Goal: Information Seeking & Learning: Learn about a topic

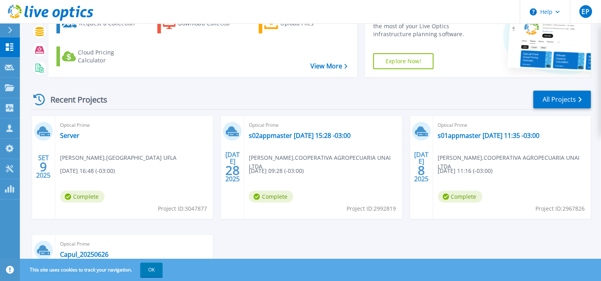
scroll to position [99, 0]
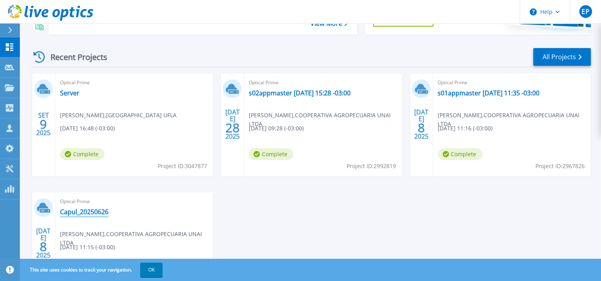
click at [88, 215] on link "Capul_20250626" at bounding box center [84, 212] width 49 height 8
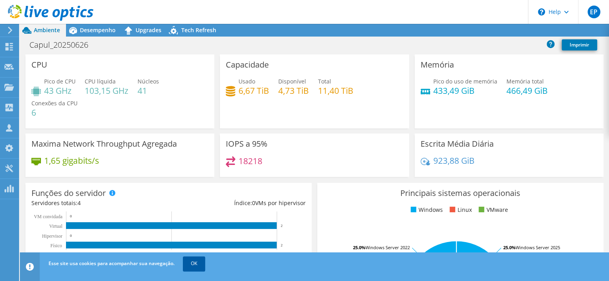
click at [203, 266] on link "OK" at bounding box center [194, 263] width 22 height 14
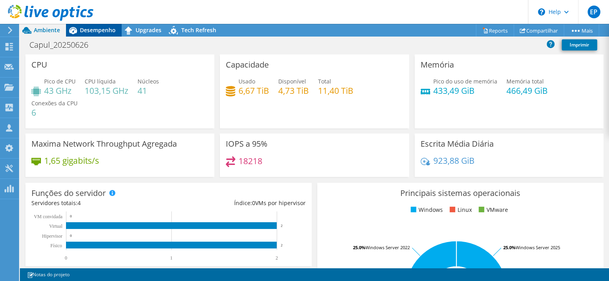
click at [106, 32] on span "Desempenho" at bounding box center [98, 30] width 36 height 8
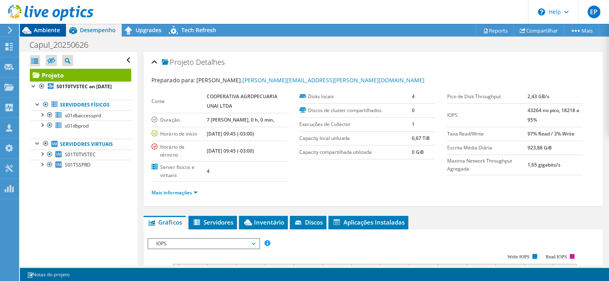
click at [51, 31] on span "Ambiente" at bounding box center [47, 30] width 26 height 8
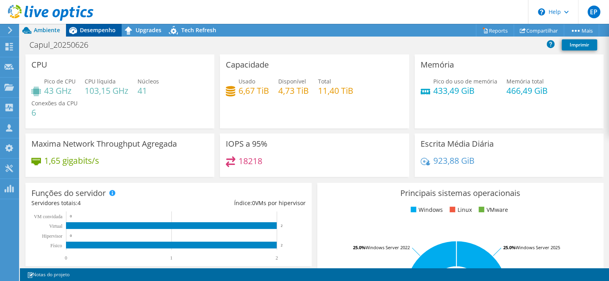
click at [90, 29] on span "Desempenho" at bounding box center [98, 30] width 36 height 8
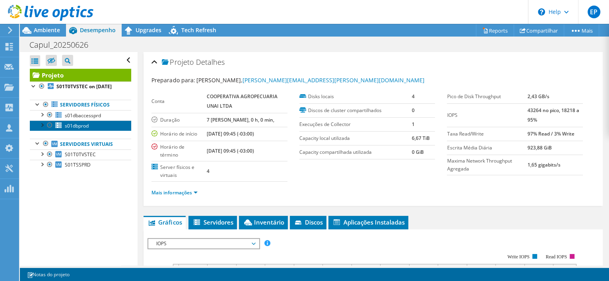
click at [84, 131] on link "s01dbprod" at bounding box center [80, 125] width 101 height 10
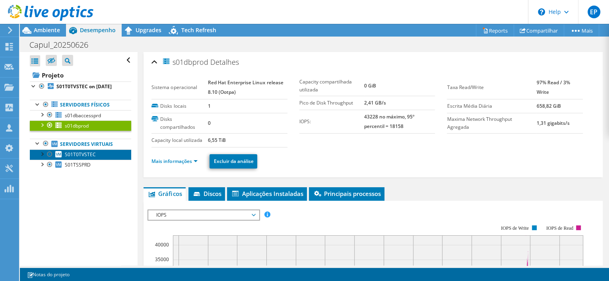
click at [73, 158] on span "S01T0TVSTEC" at bounding box center [80, 154] width 31 height 7
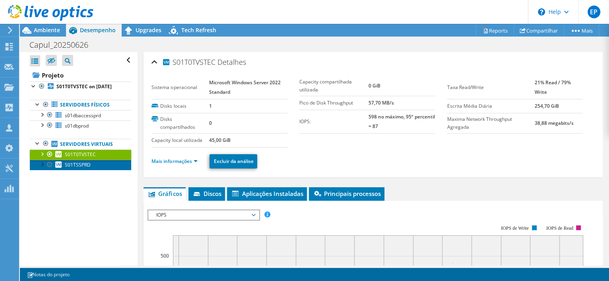
click at [83, 168] on span "S01TSSPRD" at bounding box center [78, 164] width 26 height 7
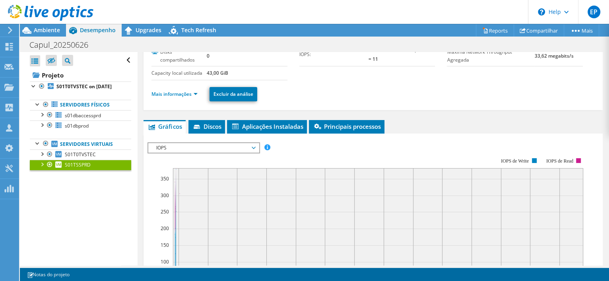
scroll to position [49, 0]
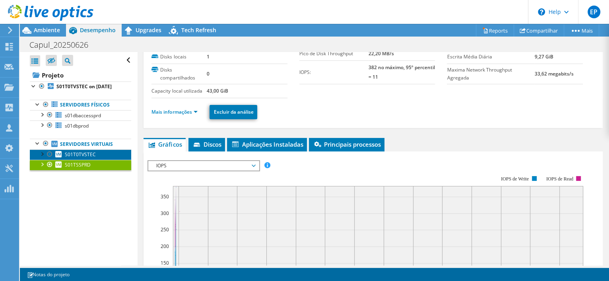
click at [91, 158] on span "S01T0TVSTEC" at bounding box center [80, 154] width 31 height 7
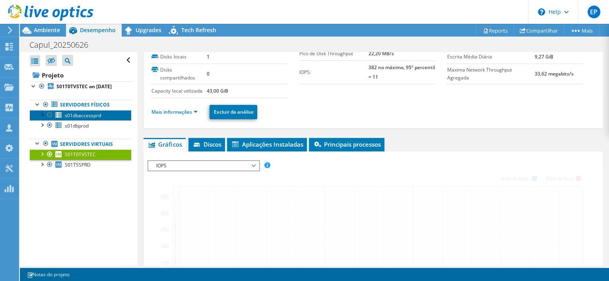
click at [84, 119] on span "s01dbaccessprd" at bounding box center [83, 115] width 36 height 7
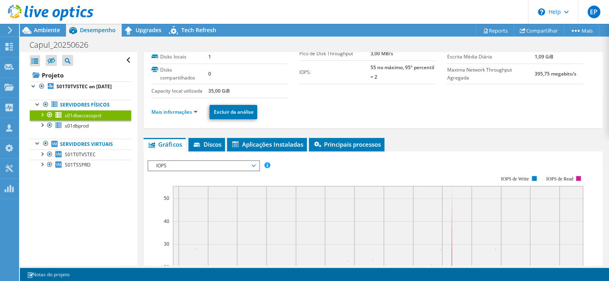
scroll to position [0, 0]
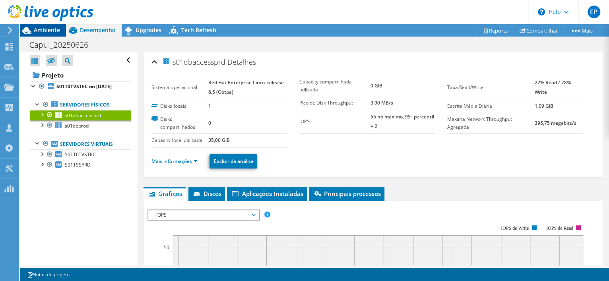
click at [35, 27] on span "Ambiente" at bounding box center [47, 30] width 26 height 8
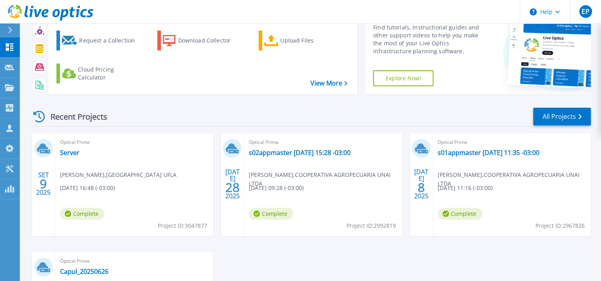
scroll to position [99, 0]
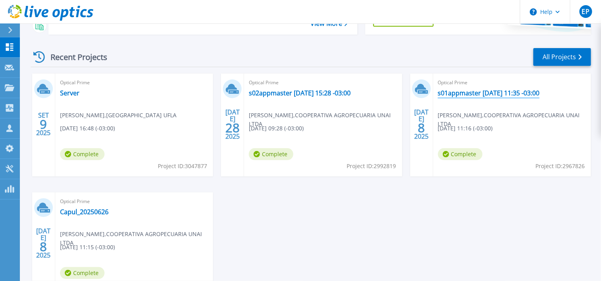
click at [455, 91] on link "s01appmaster [DATE] 11:35 -03:00" at bounding box center [489, 93] width 102 height 8
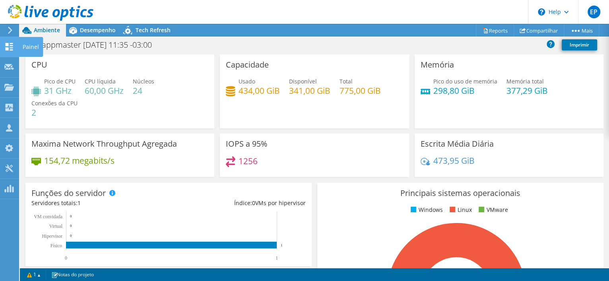
click at [14, 50] on div at bounding box center [9, 47] width 10 height 9
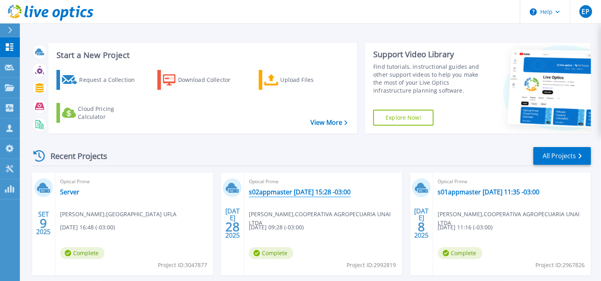
click at [272, 192] on link "s02appmaster [DATE] 15:28 -03:00" at bounding box center [300, 192] width 102 height 8
